Goal: Information Seeking & Learning: Learn about a topic

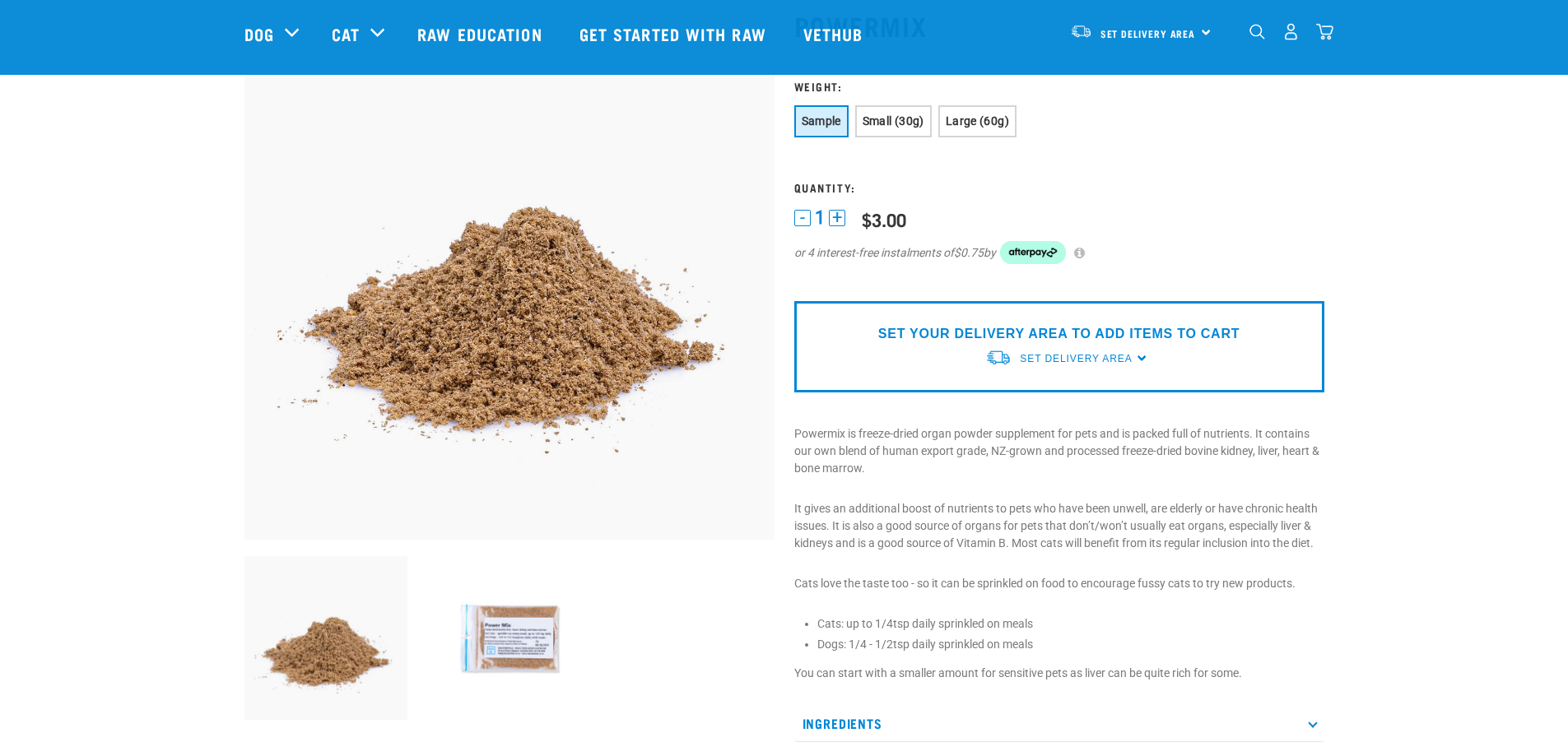
scroll to position [247, 0]
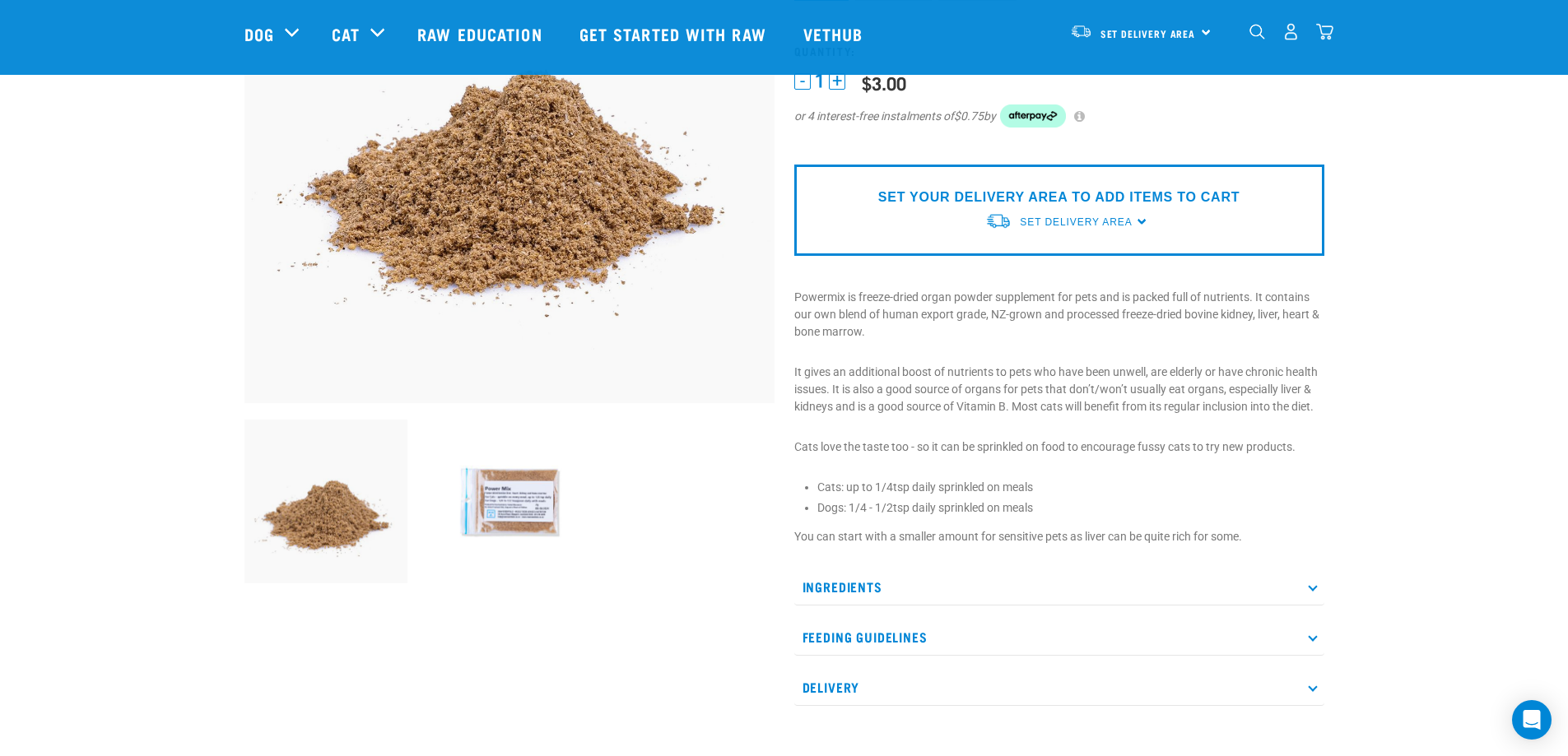
click at [802, 595] on p "Ingredients" at bounding box center [1059, 587] width 531 height 37
click at [807, 587] on p "Ingredients" at bounding box center [1059, 587] width 531 height 37
click at [827, 636] on p "Feeding Guidelines" at bounding box center [1059, 637] width 531 height 37
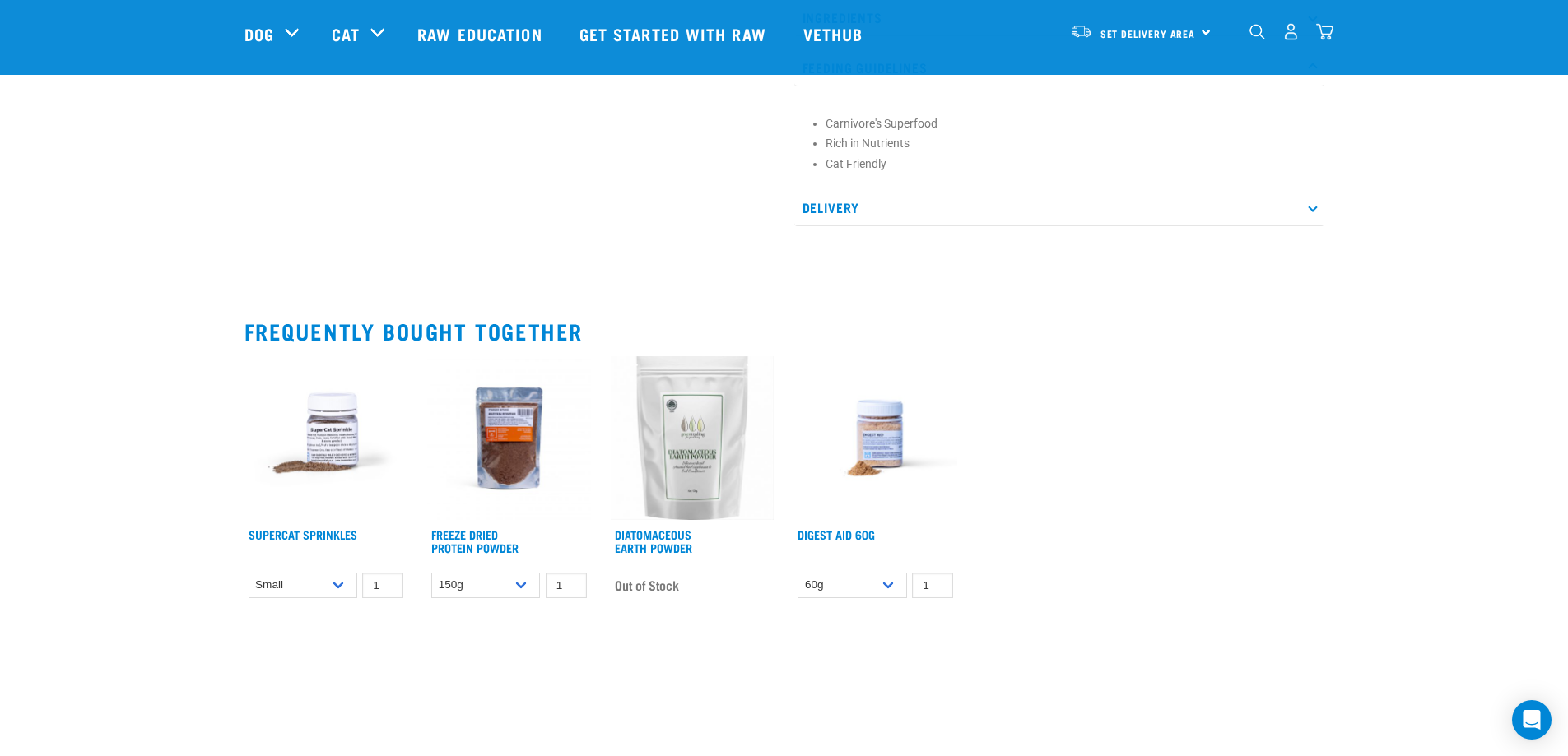
scroll to position [822, 0]
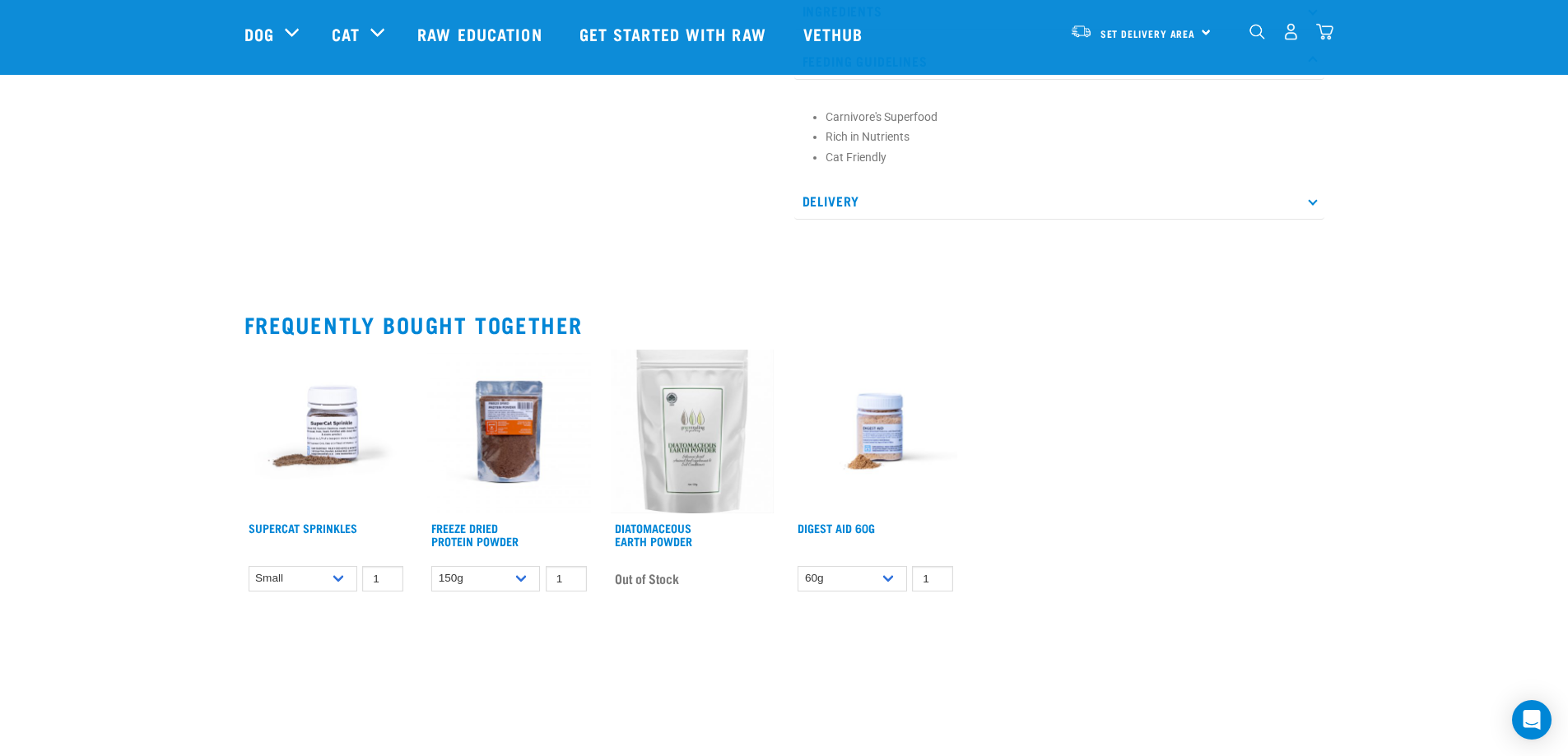
click at [325, 442] on img at bounding box center [326, 431] width 164 height 164
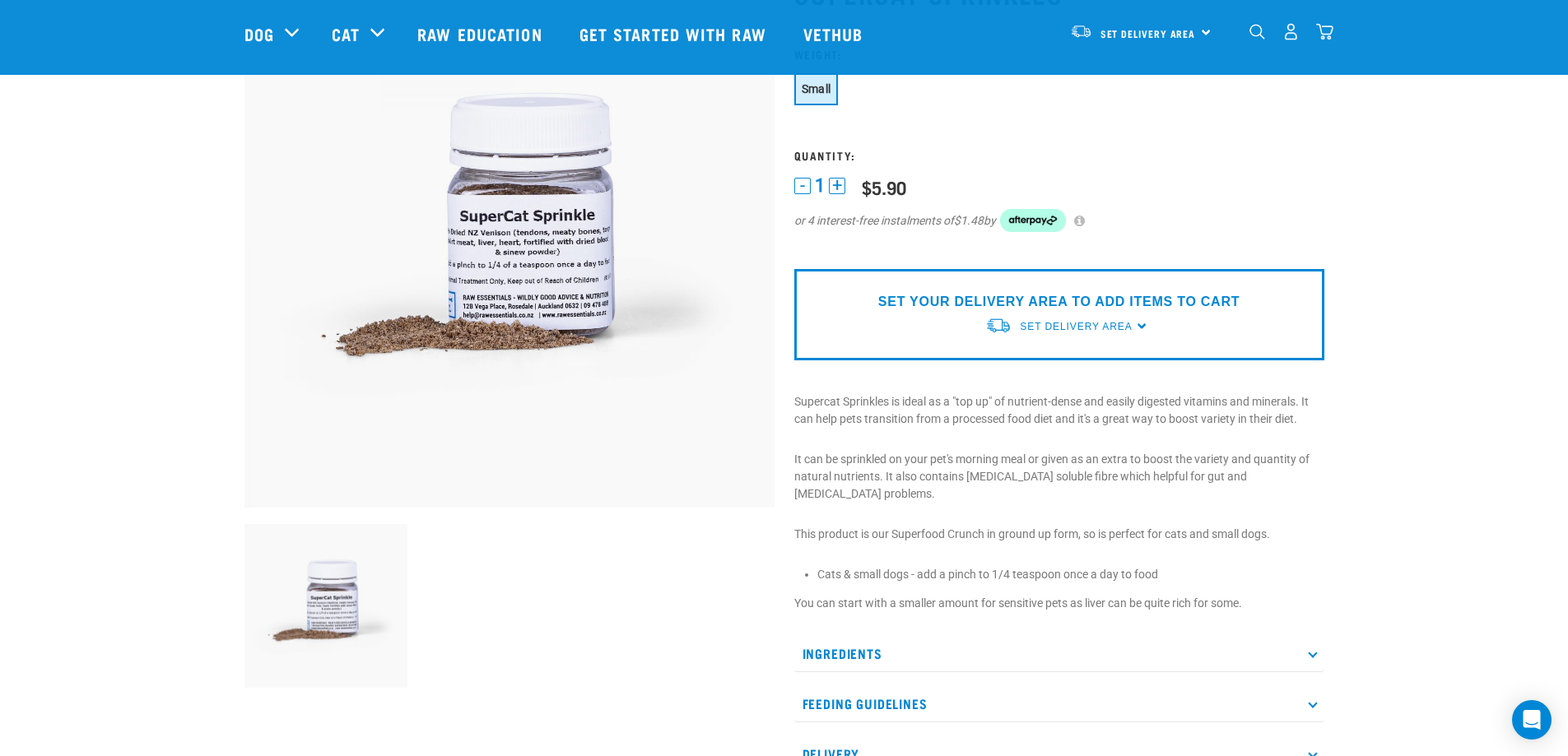
scroll to position [164, 0]
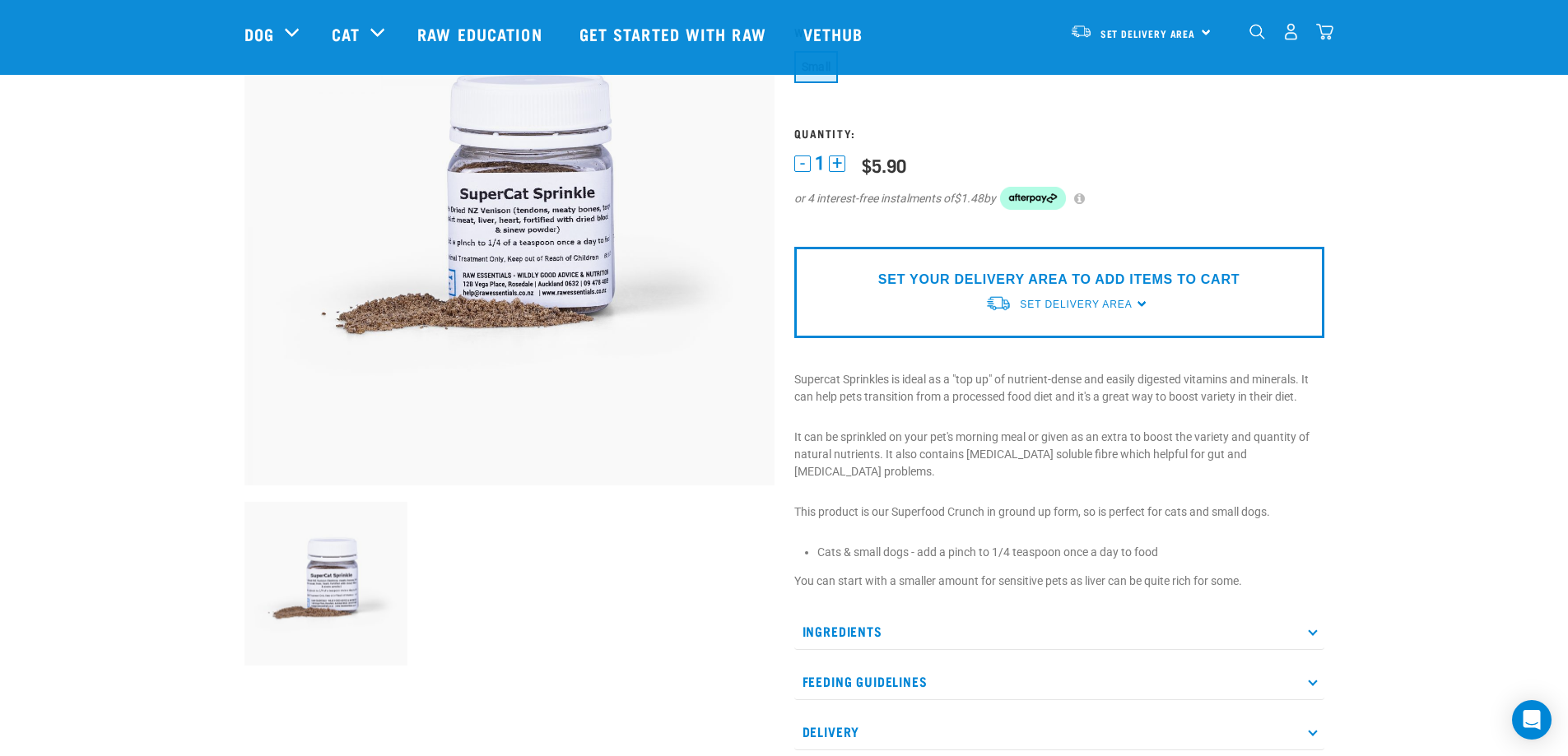
click at [829, 613] on p "Ingredients" at bounding box center [1059, 632] width 531 height 37
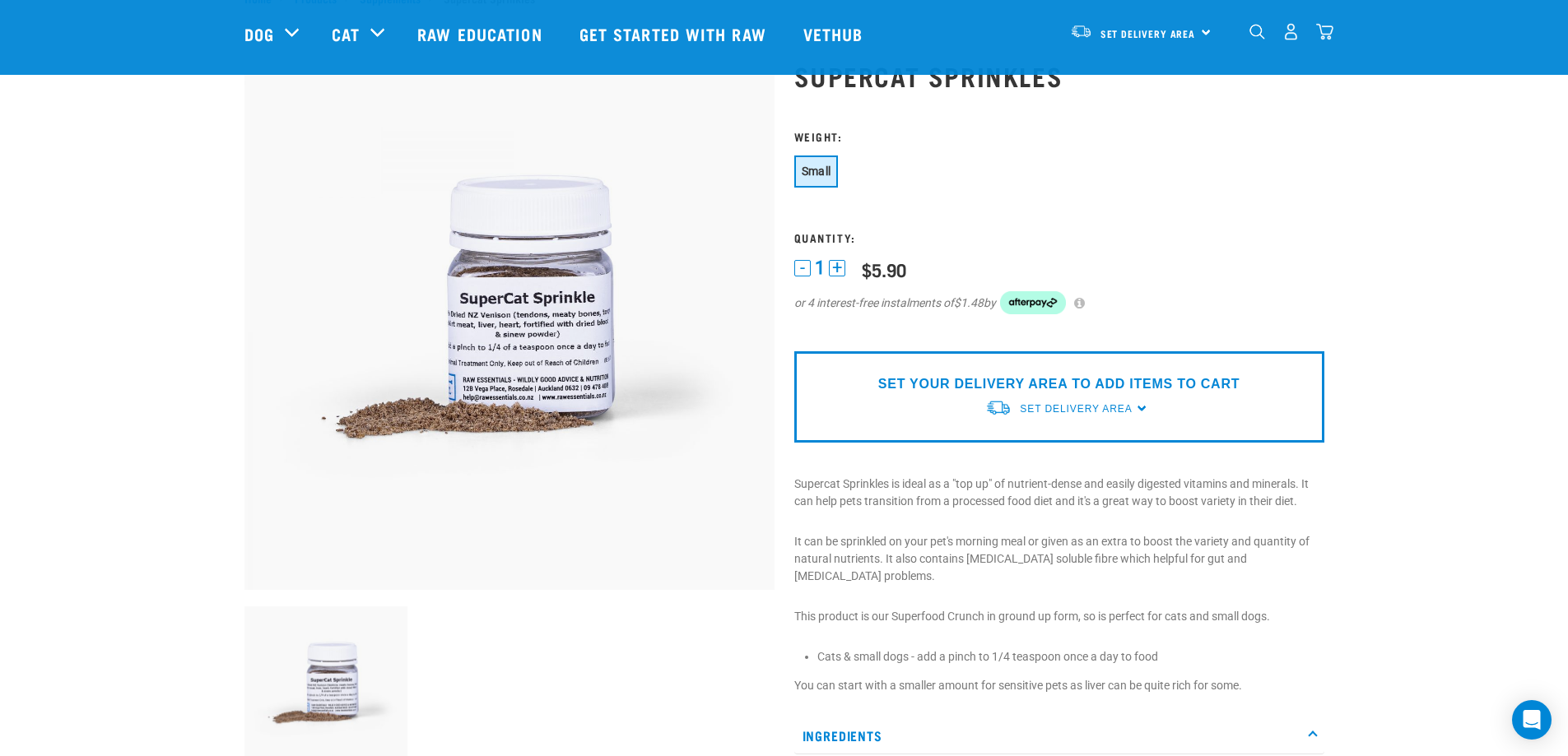
scroll to position [0, 0]
